Goal: Task Accomplishment & Management: Manage account settings

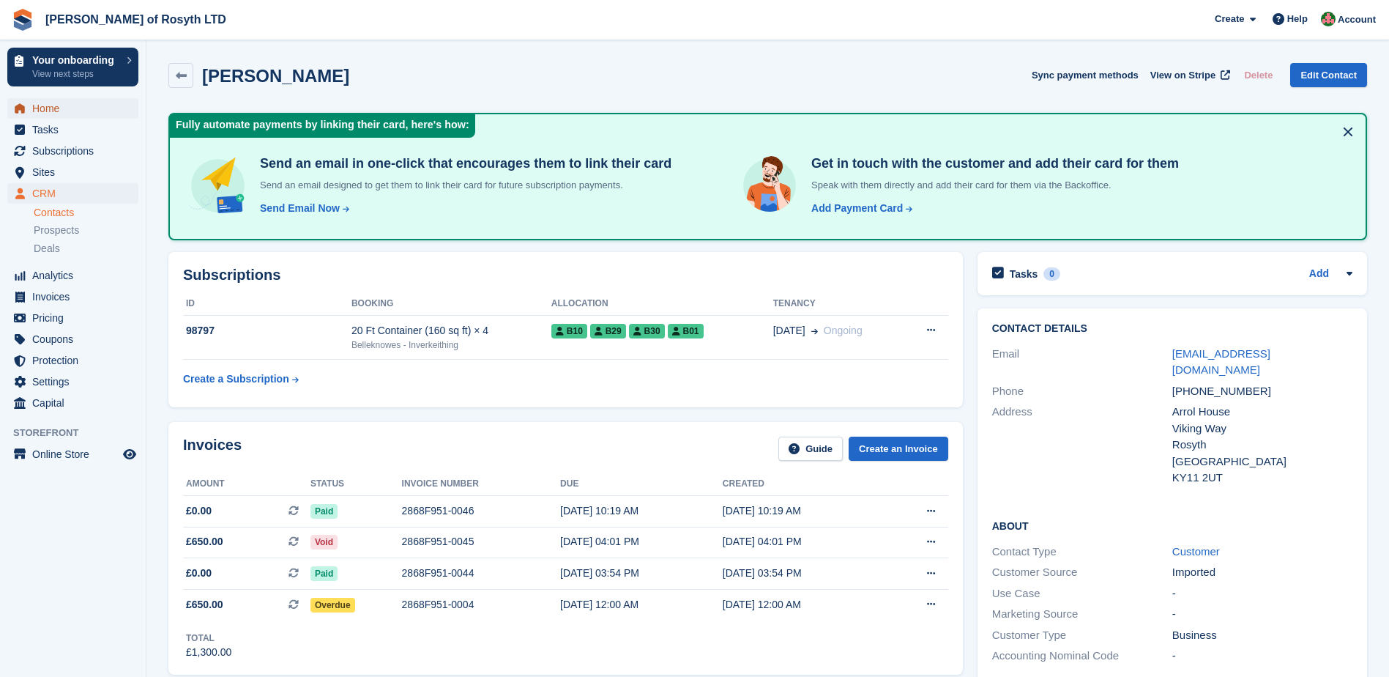
click at [38, 105] on span "Home" at bounding box center [76, 108] width 88 height 21
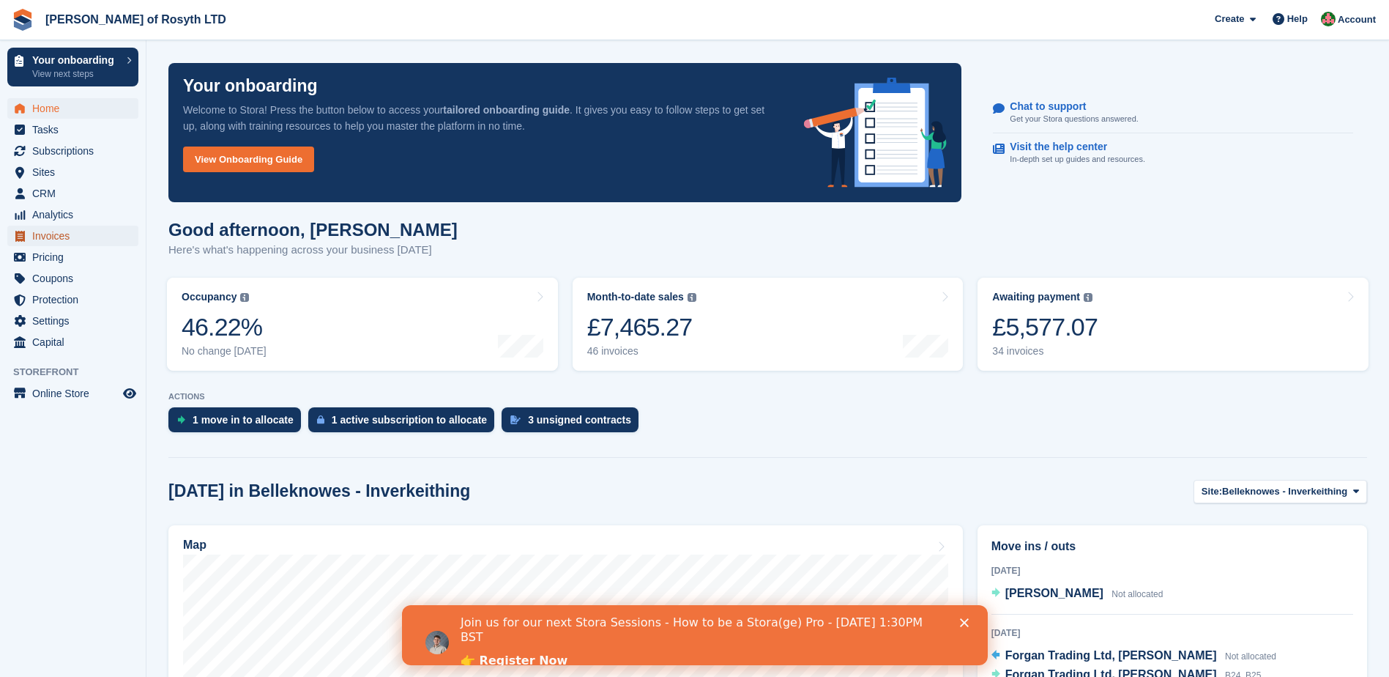
click at [64, 243] on span "Invoices" at bounding box center [76, 236] width 88 height 21
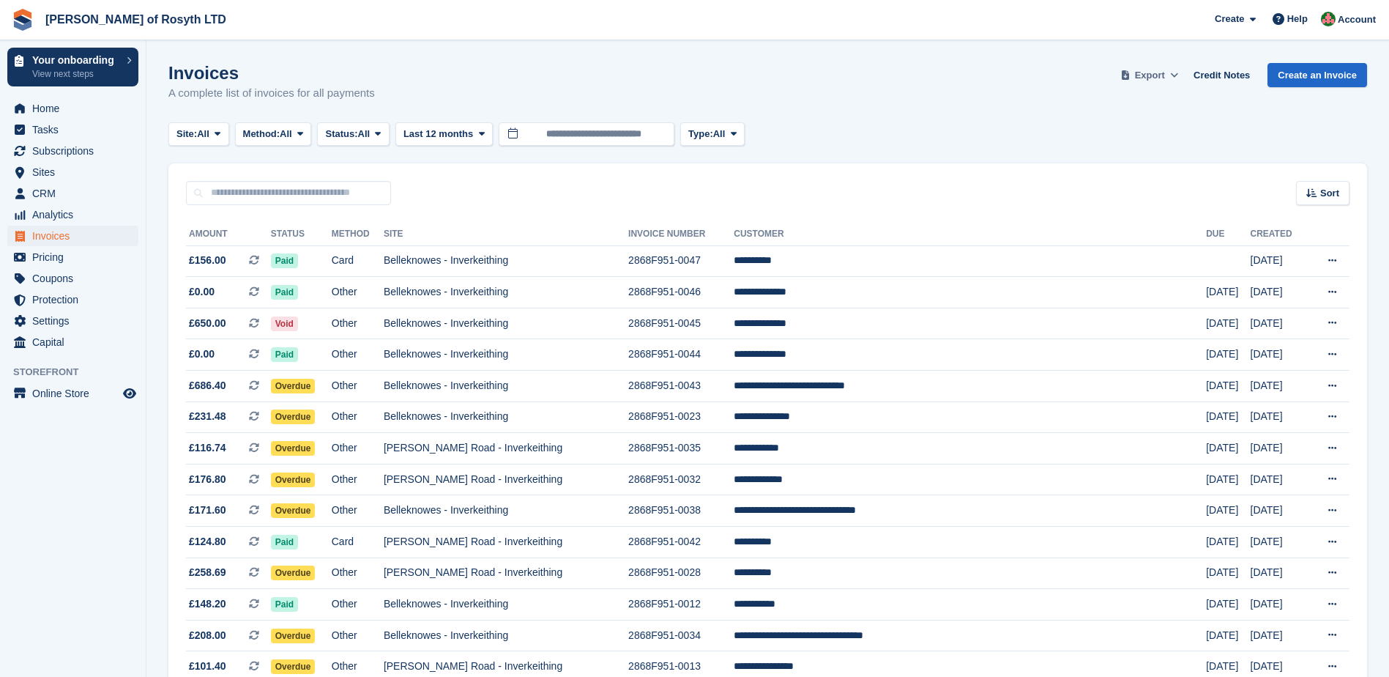
click at [1165, 73] on span "Export" at bounding box center [1150, 75] width 30 height 15
